Goal: Navigation & Orientation: Find specific page/section

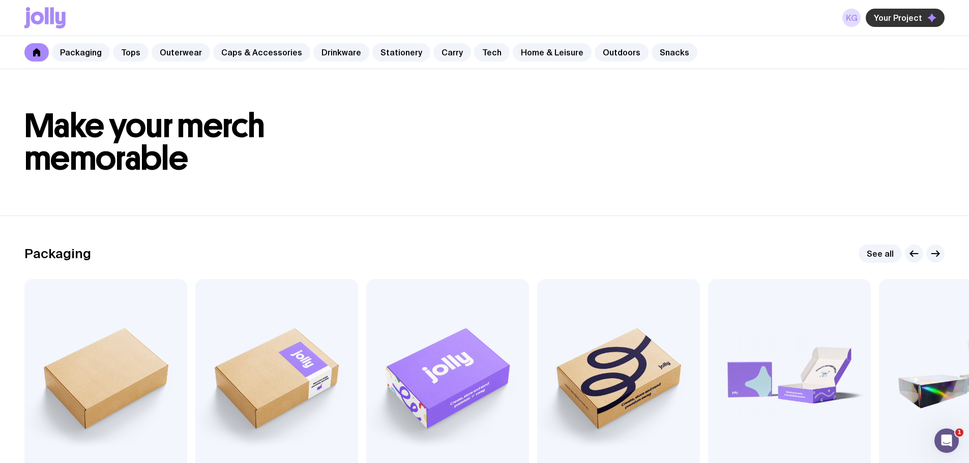
click at [905, 16] on span "Your Project" at bounding box center [898, 18] width 48 height 10
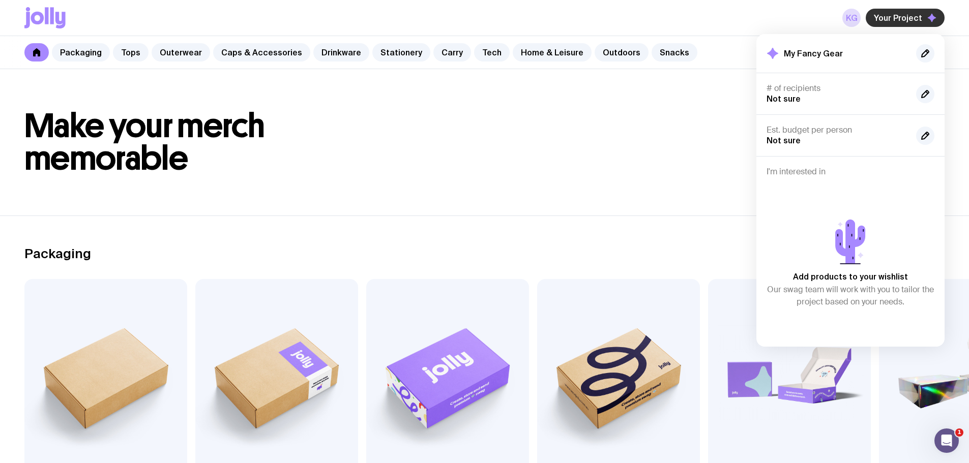
click at [904, 18] on span "Your Project" at bounding box center [898, 18] width 48 height 10
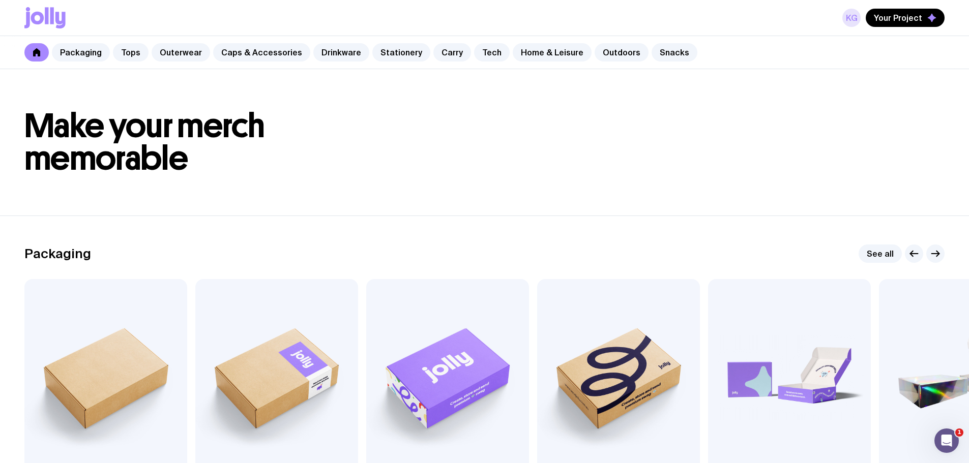
click at [851, 20] on link "KG" at bounding box center [852, 18] width 18 height 18
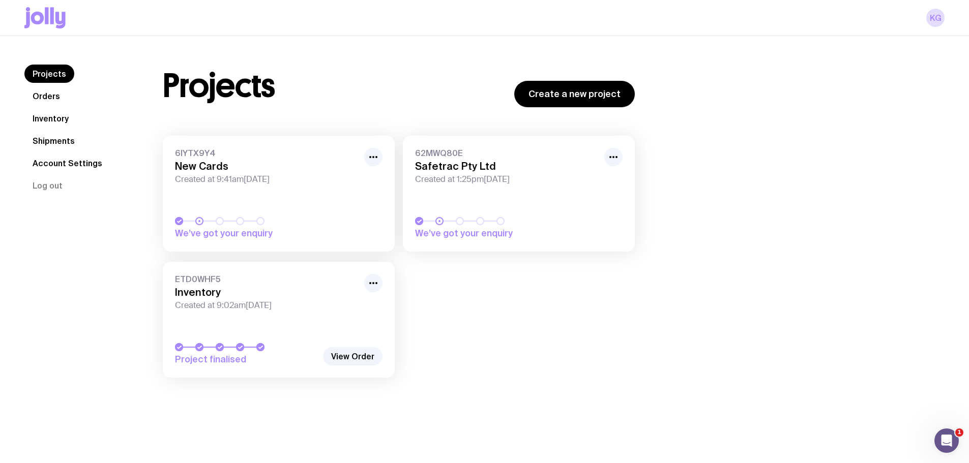
click at [49, 142] on link "Shipments" at bounding box center [53, 141] width 59 height 18
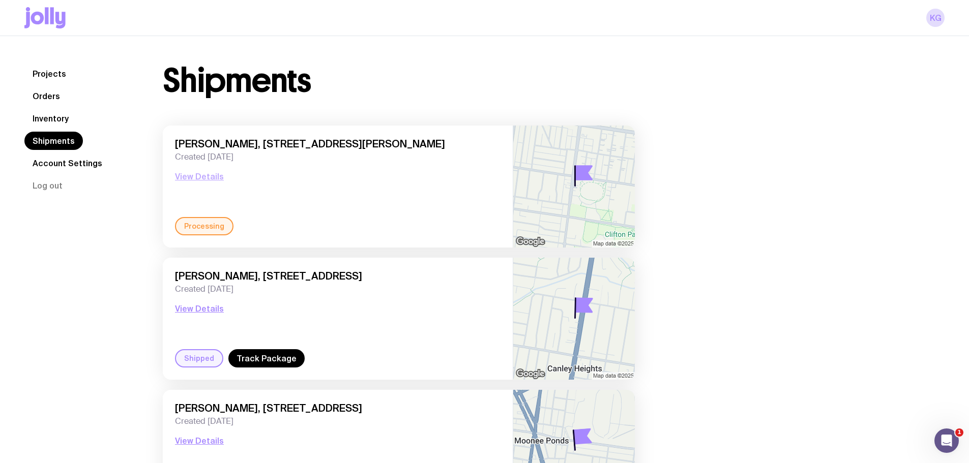
click at [202, 179] on button "View Details" at bounding box center [199, 176] width 49 height 12
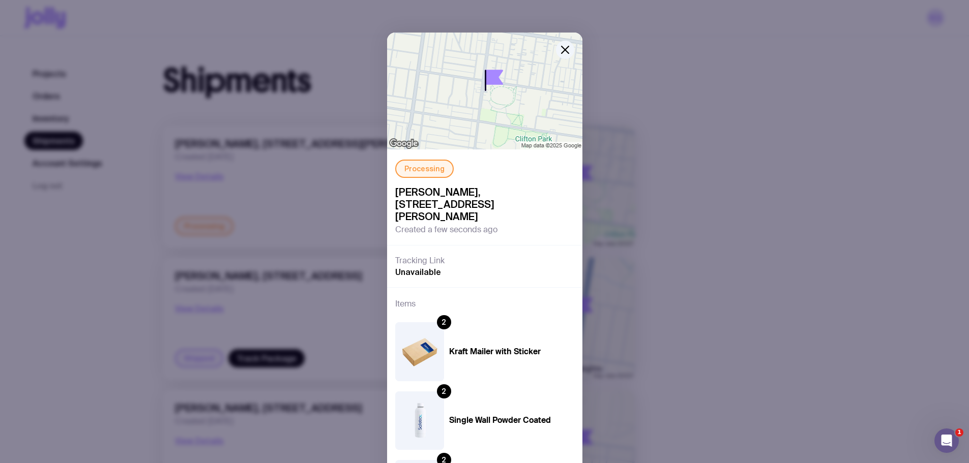
click at [413, 267] on span "Unavailable" at bounding box center [418, 272] width 46 height 10
click at [562, 51] on icon "button" at bounding box center [565, 49] width 7 height 7
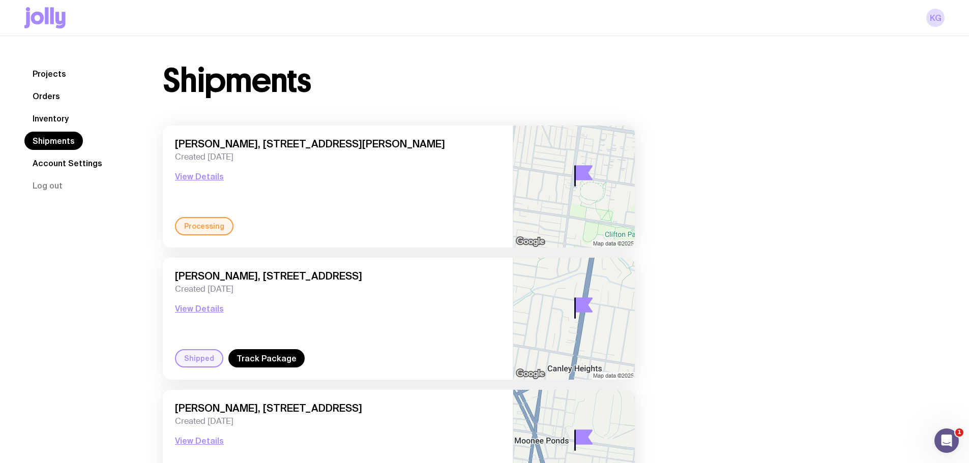
click at [52, 97] on link "Orders" at bounding box center [46, 96] width 44 height 18
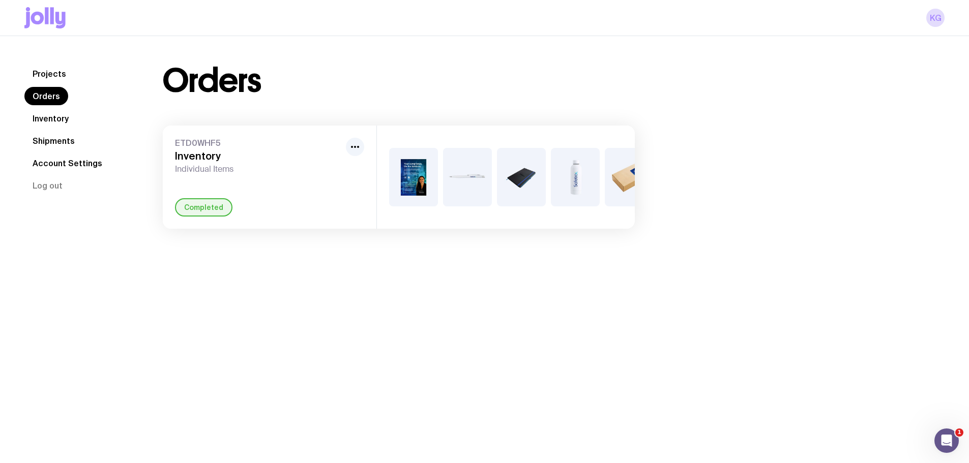
click at [60, 114] on link "Inventory" at bounding box center [50, 118] width 52 height 18
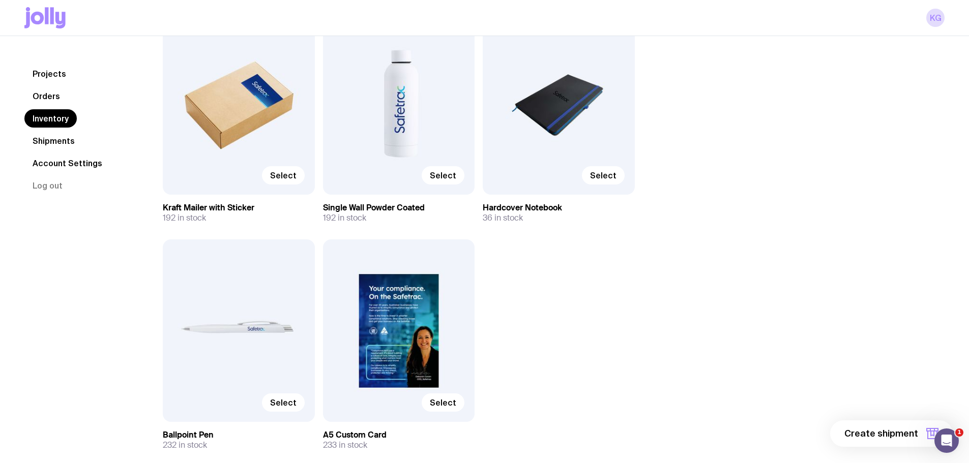
scroll to position [153, 0]
